Goal: Obtain resource: Download file/media

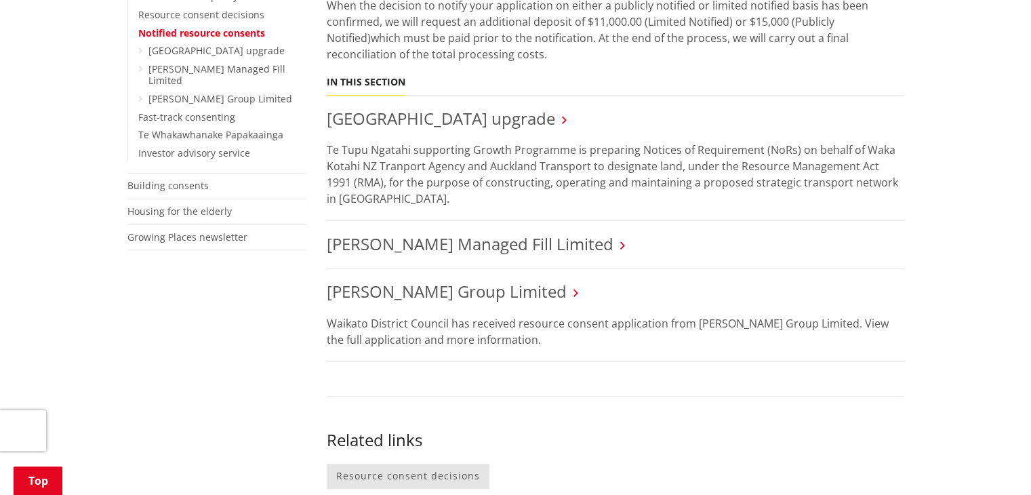
scroll to position [678, 0]
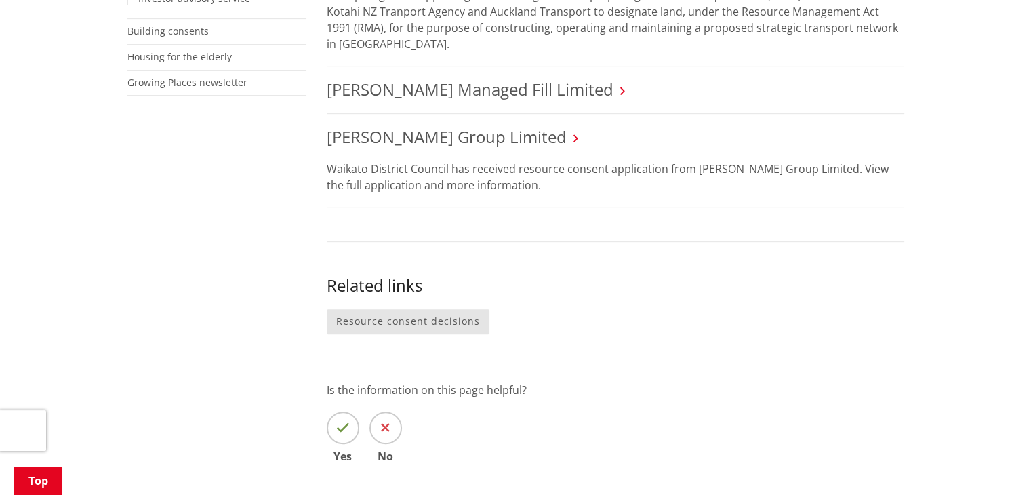
drag, startPoint x: 591, startPoint y: 288, endPoint x: 113, endPoint y: 253, distance: 479.9
click at [113, 253] on div "Home Services and facilities Consents, building and property Resource consents …" at bounding box center [515, 29] width 1031 height 1143
click at [494, 134] on link "[PERSON_NAME] Group Limited" at bounding box center [447, 136] width 240 height 22
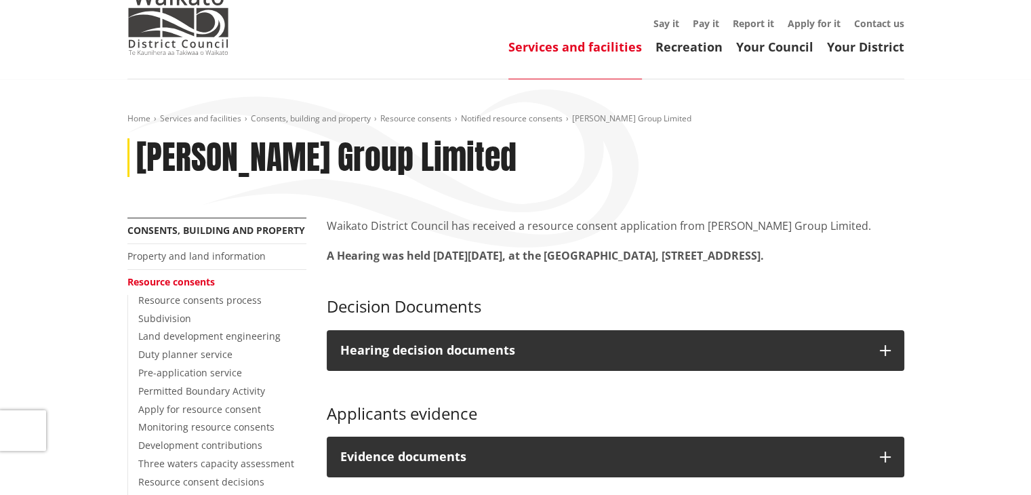
scroll to position [136, 0]
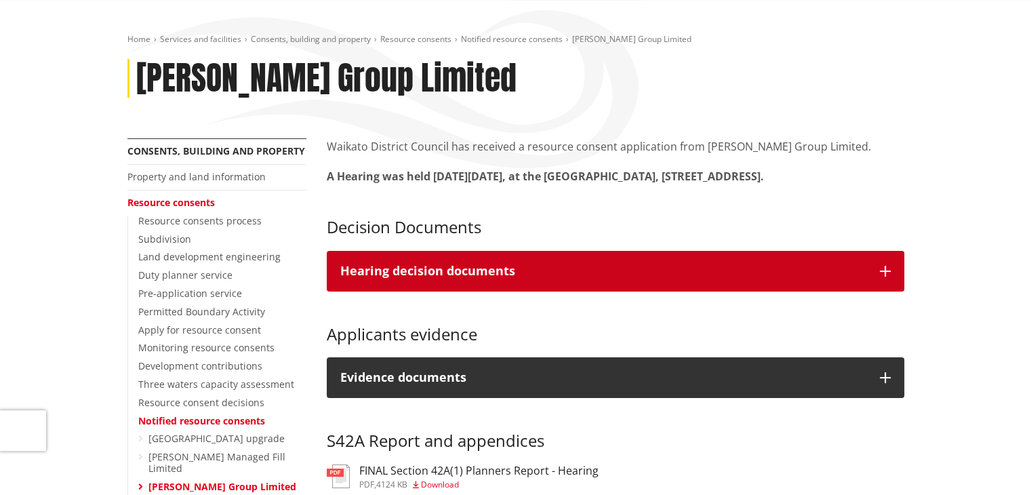
click at [568, 278] on button "Hearing decision documents" at bounding box center [616, 271] width 578 height 41
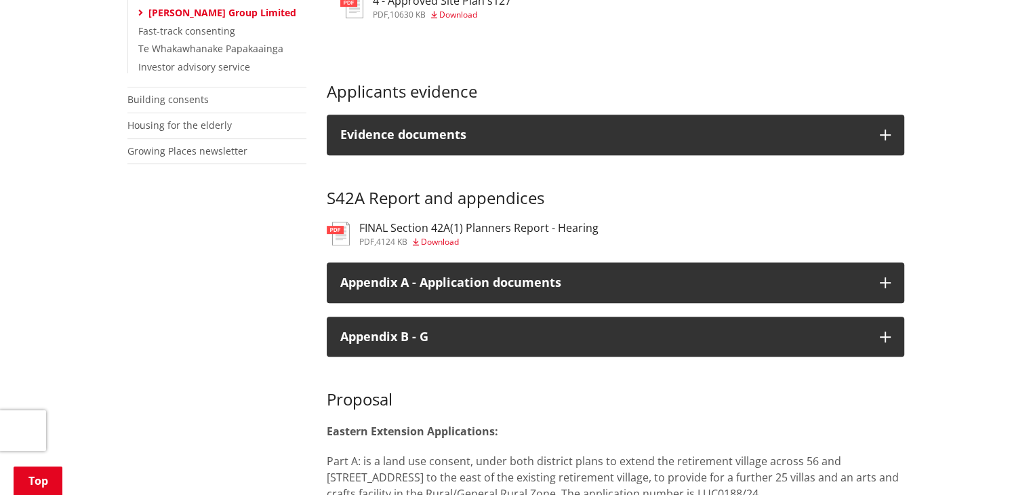
scroll to position [610, 0]
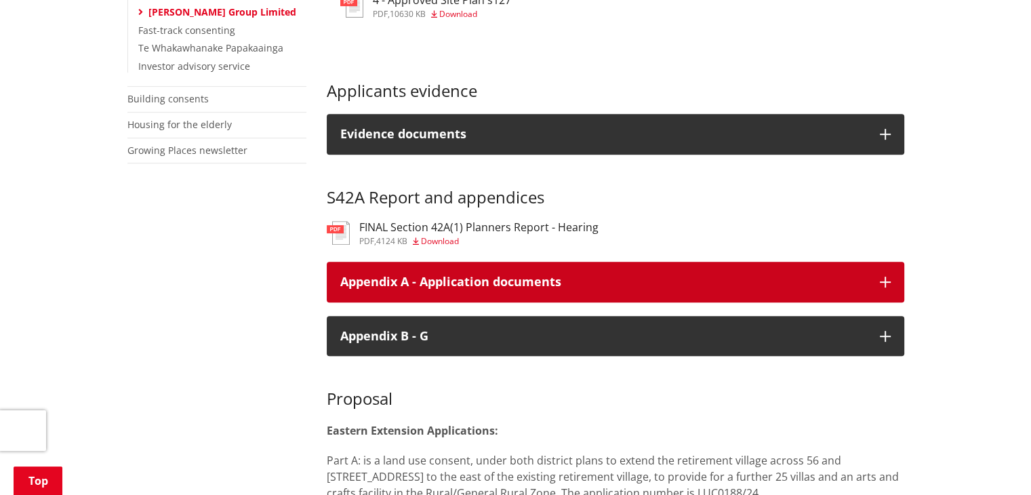
click at [556, 289] on div "Appendix A - Application documents" at bounding box center [603, 282] width 526 height 14
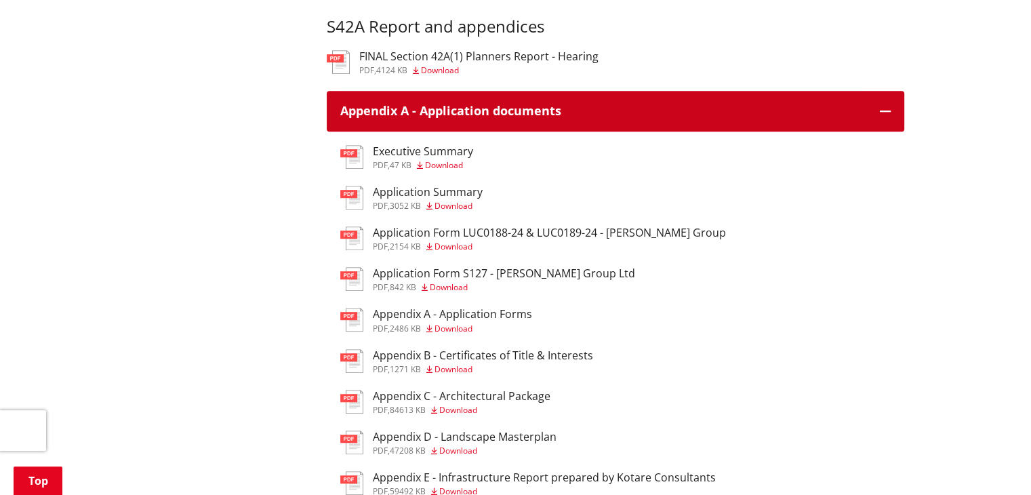
scroll to position [813, 0]
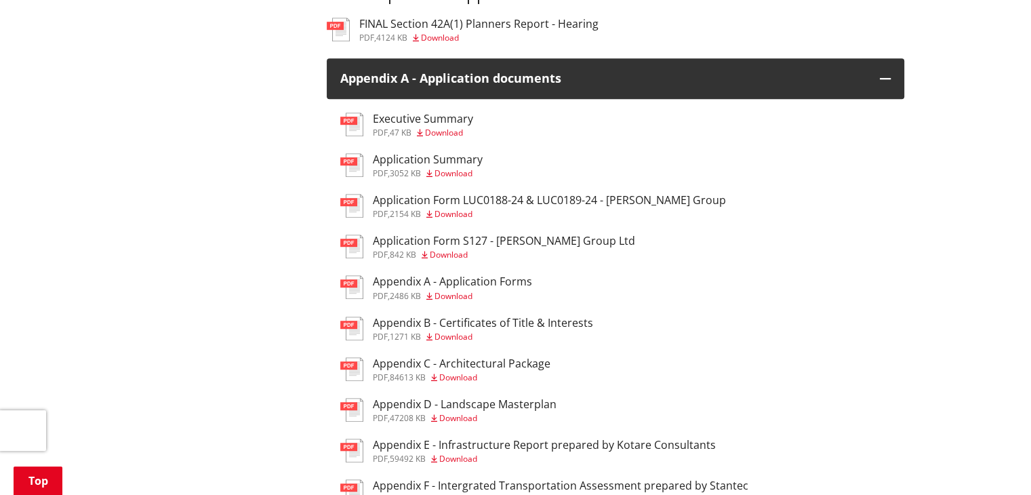
click at [444, 179] on span "Download" at bounding box center [454, 173] width 38 height 12
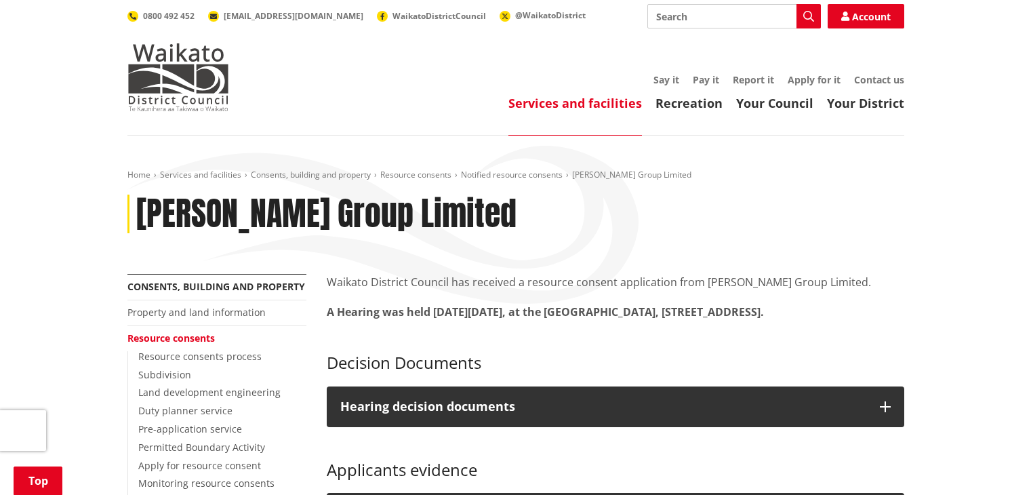
scroll to position [561, 0]
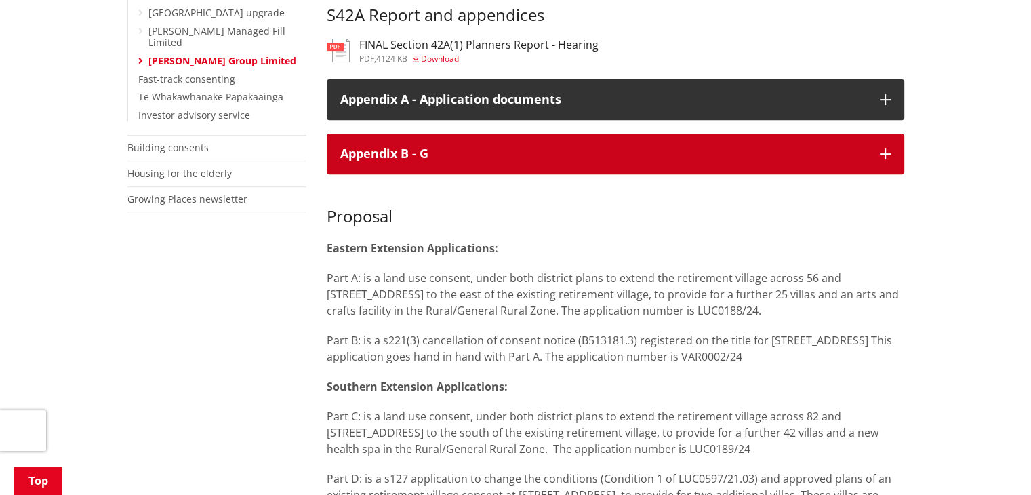
click at [618, 161] on button "Appendix B - G" at bounding box center [616, 154] width 578 height 41
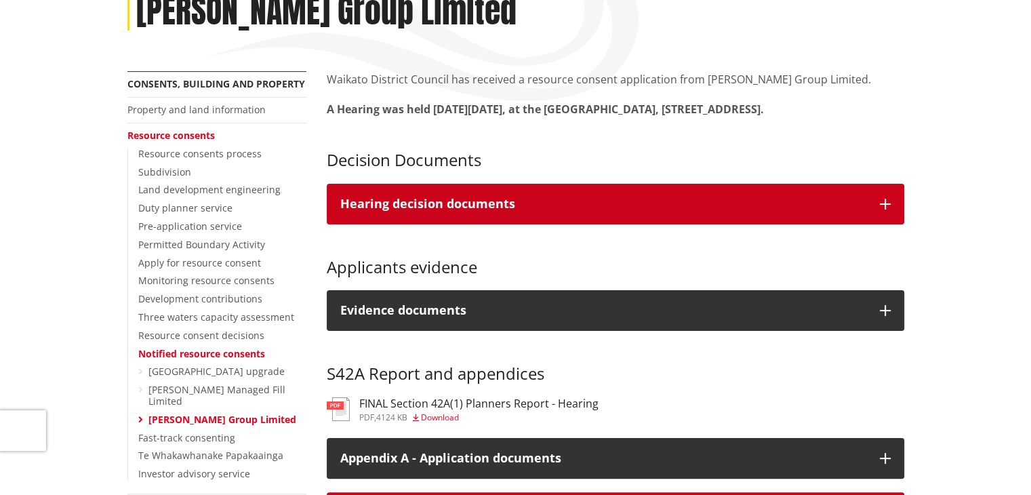
scroll to position [222, 0]
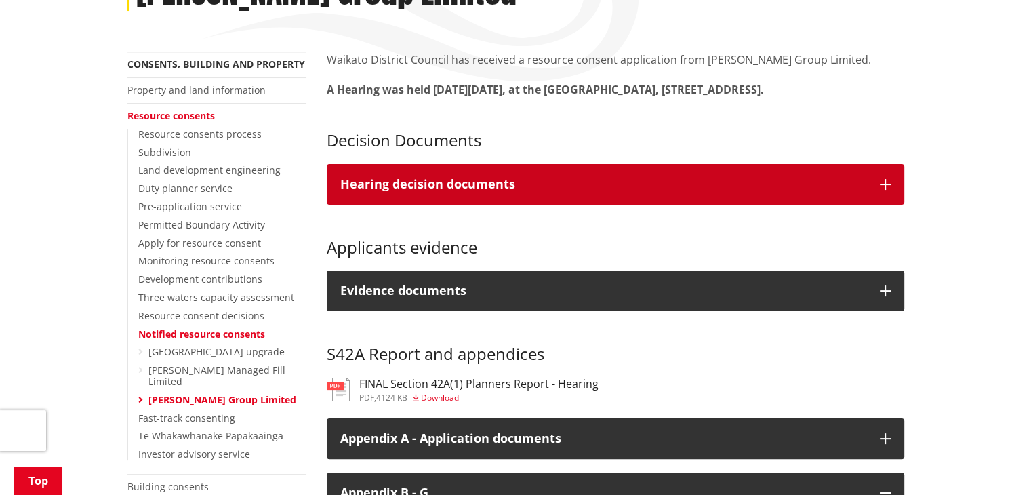
click at [533, 191] on p "Hearing decision documents" at bounding box center [603, 185] width 526 height 14
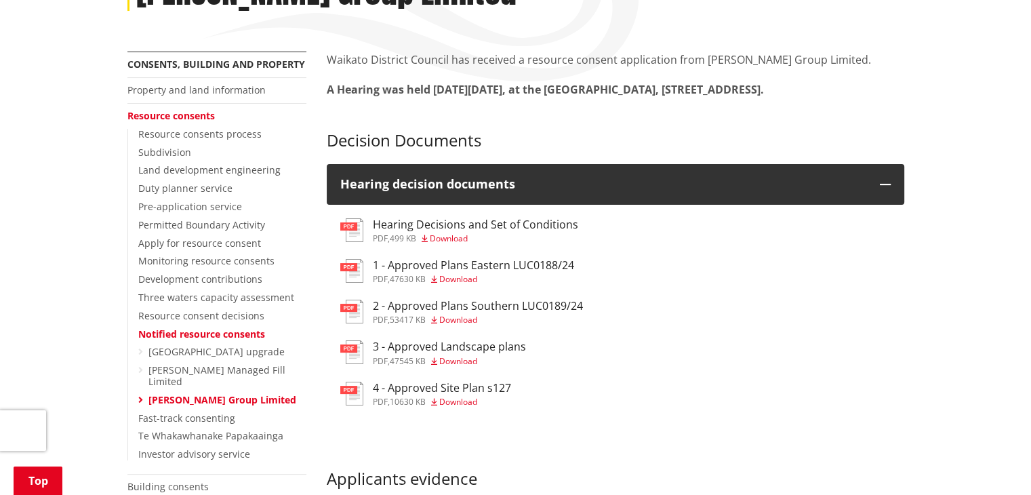
click at [475, 353] on h3 "3 - Approved Landscape plans" at bounding box center [449, 346] width 153 height 13
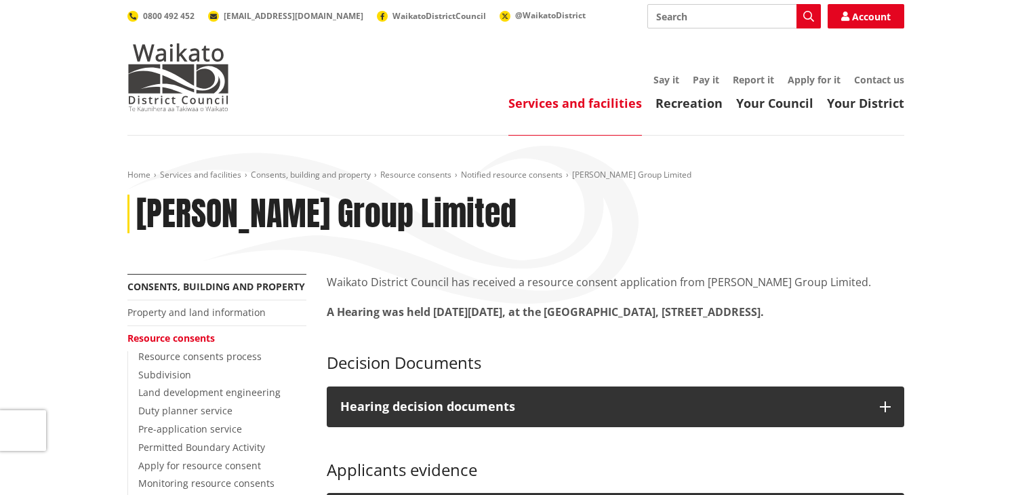
scroll to position [222, 0]
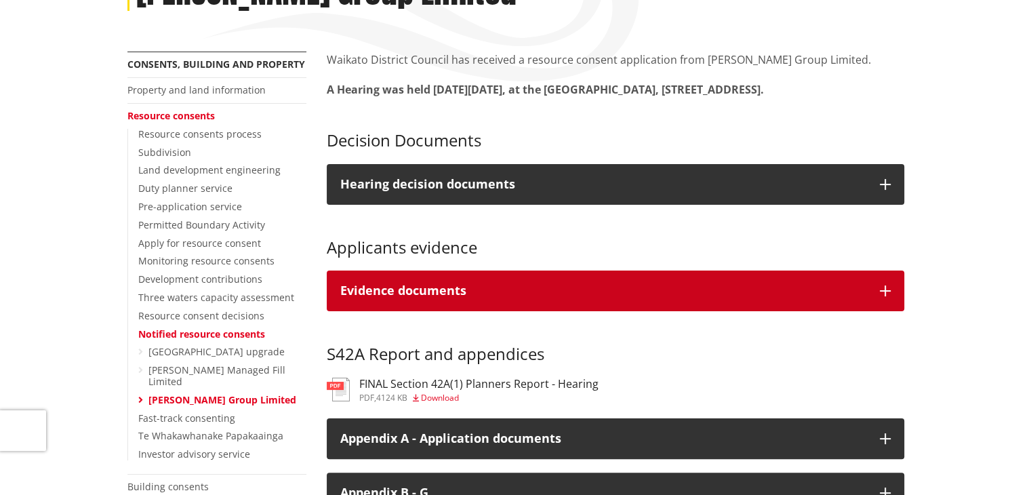
click at [464, 296] on button "Evidence documents" at bounding box center [616, 290] width 578 height 41
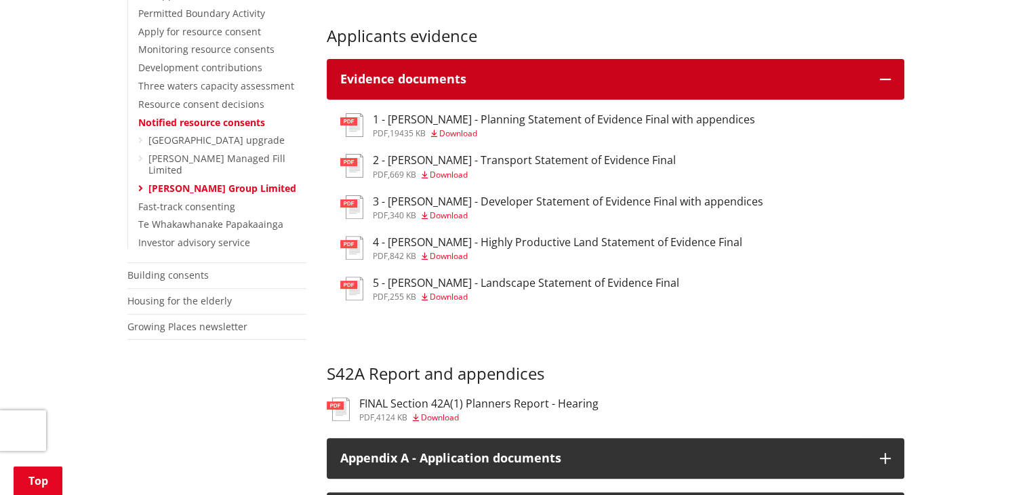
scroll to position [426, 0]
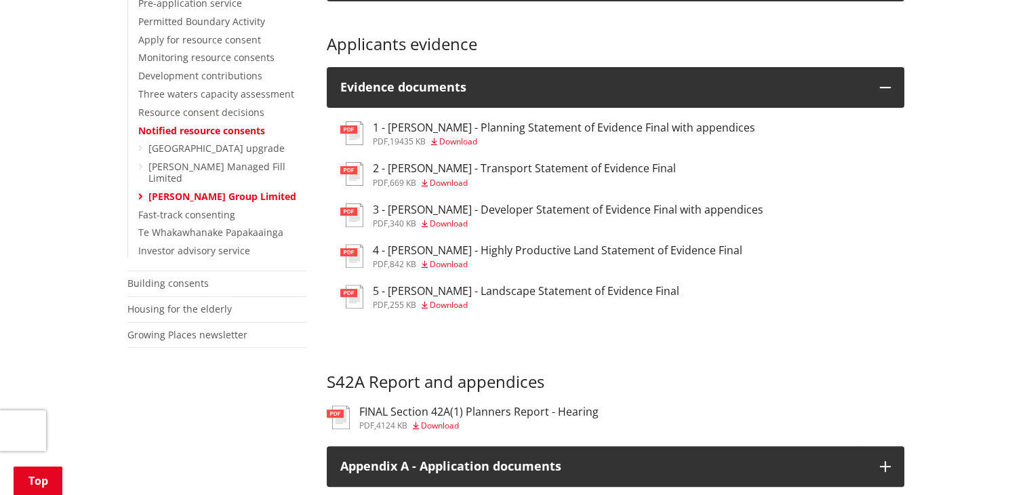
click at [493, 216] on h3 "3 - [PERSON_NAME] - Developer Statement of Evidence Final with appendices" at bounding box center [568, 209] width 390 height 13
